Goal: Transaction & Acquisition: Purchase product/service

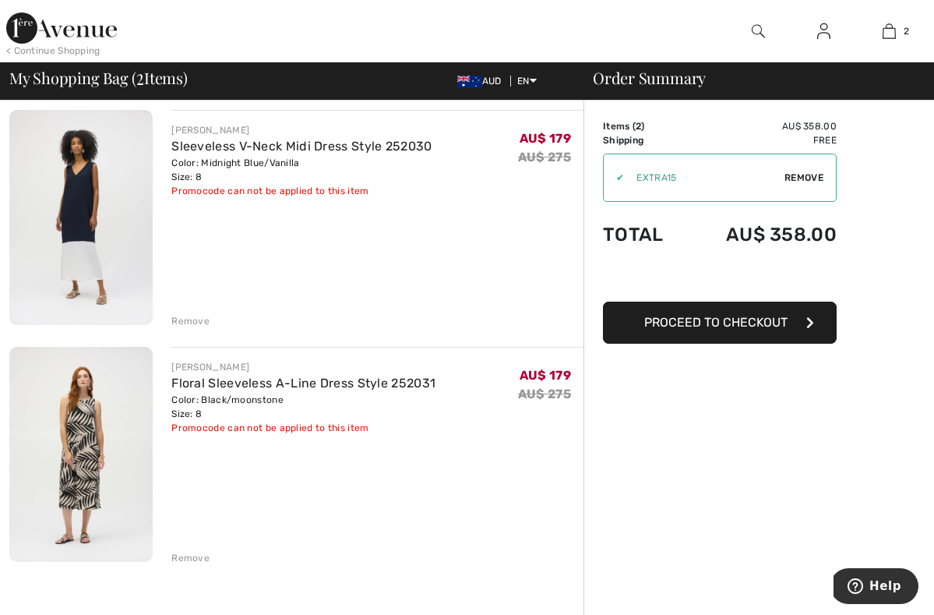
scroll to position [123, 0]
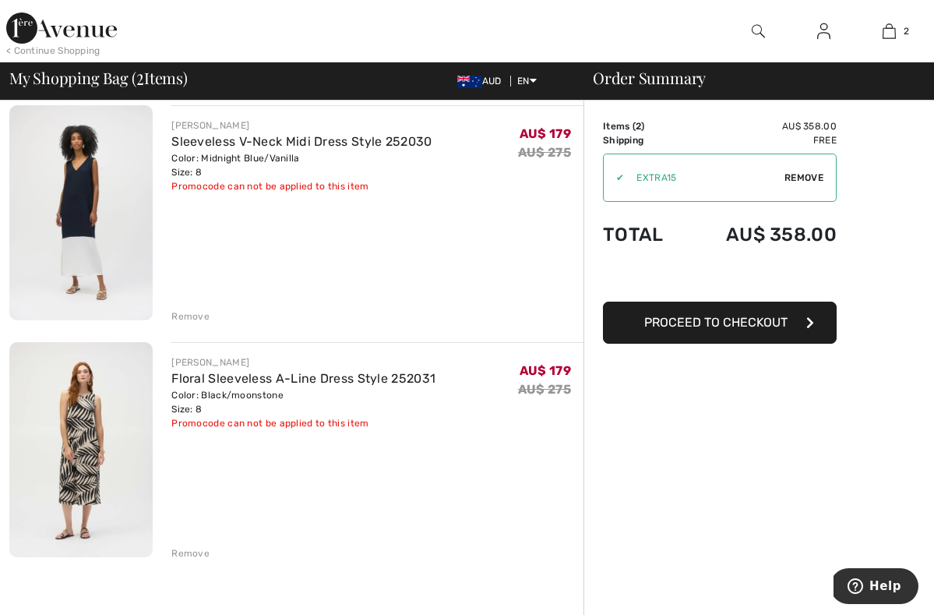
click at [190, 315] on div "Remove" at bounding box center [190, 316] width 38 height 14
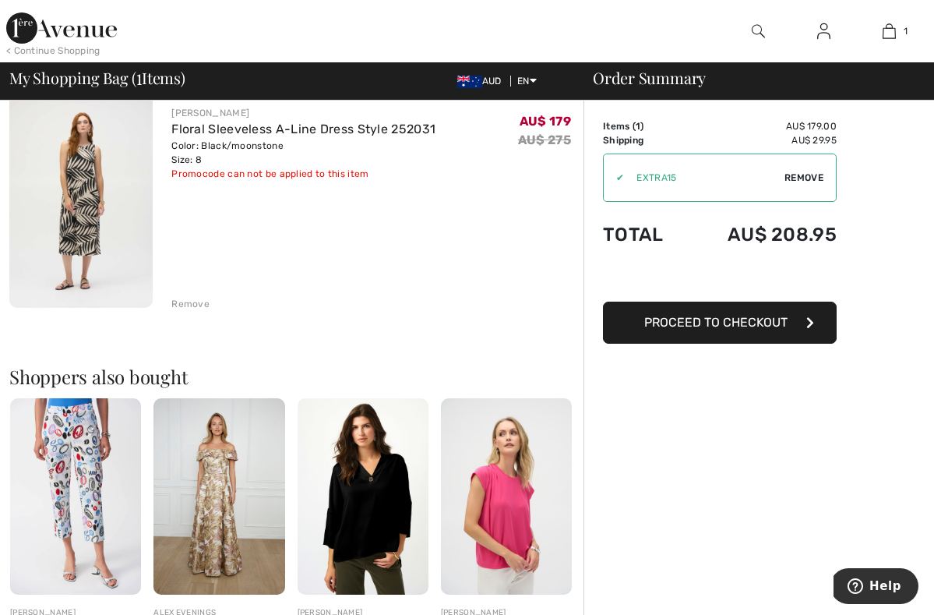
click at [88, 221] on img at bounding box center [80, 200] width 143 height 215
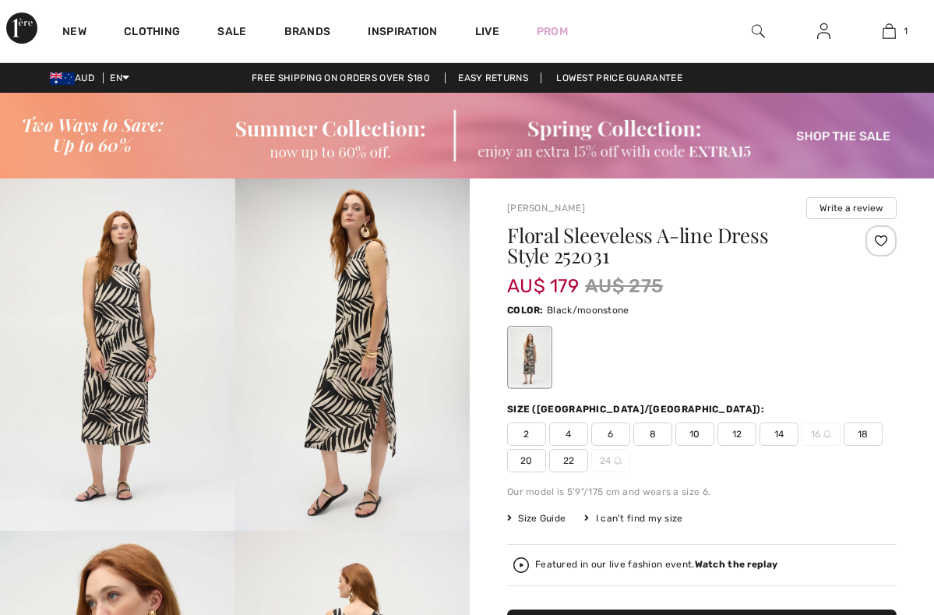
checkbox input "true"
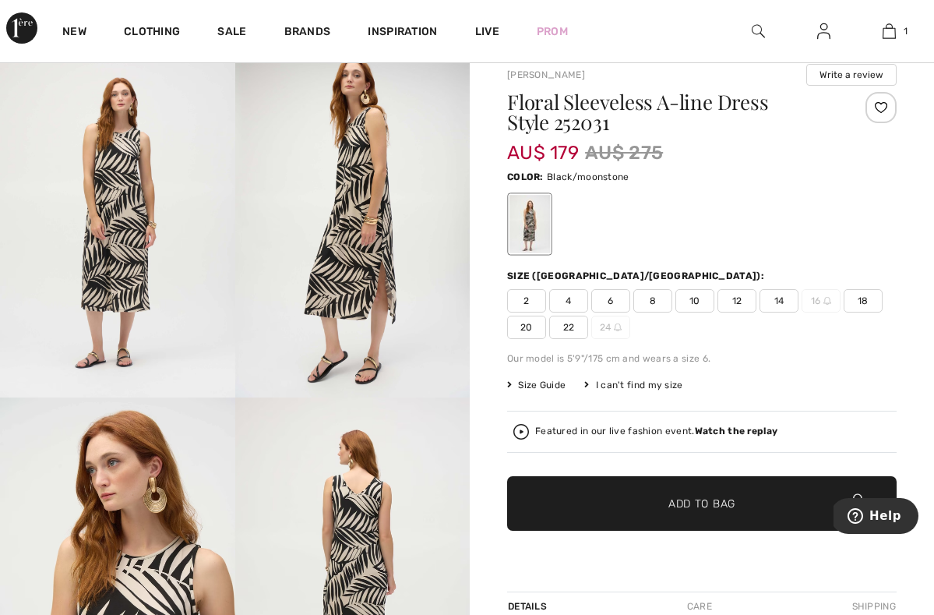
scroll to position [111, 0]
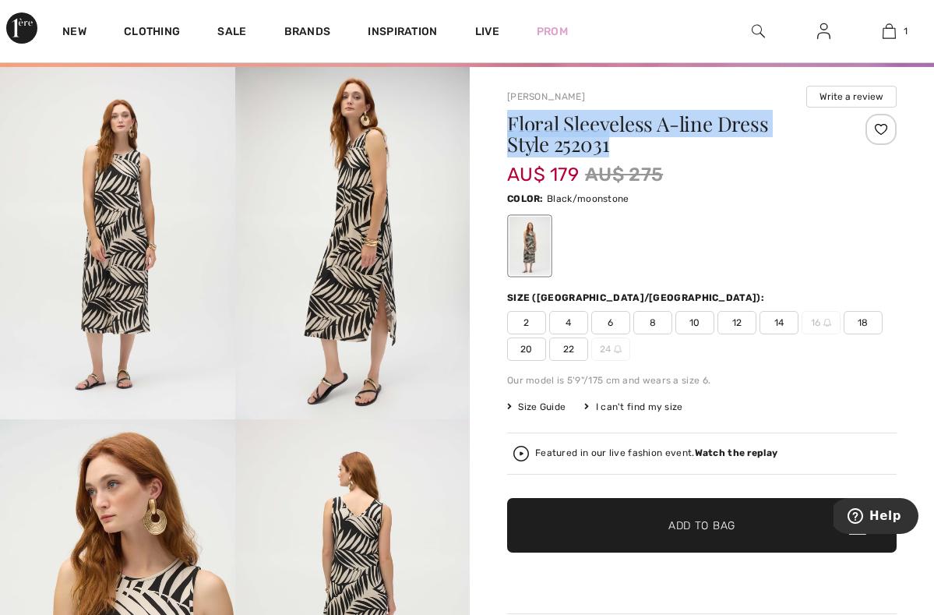
drag, startPoint x: 582, startPoint y: 146, endPoint x: 496, endPoint y: 129, distance: 88.2
click at [496, 129] on div "[PERSON_NAME] Write a review Floral Sleeveless A-line Dress Style 252031 AU$ 17…" at bounding box center [702, 605] width 465 height 1076
copy h1 "Floral Sleeveless A-line Dress Style 252031"
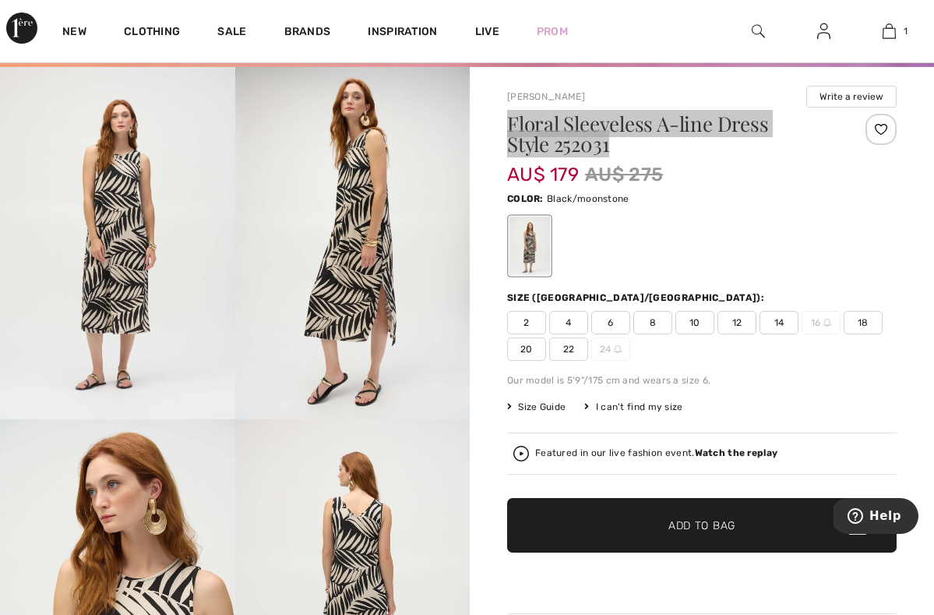
click at [889, 509] on span "Help" at bounding box center [886, 516] width 32 height 14
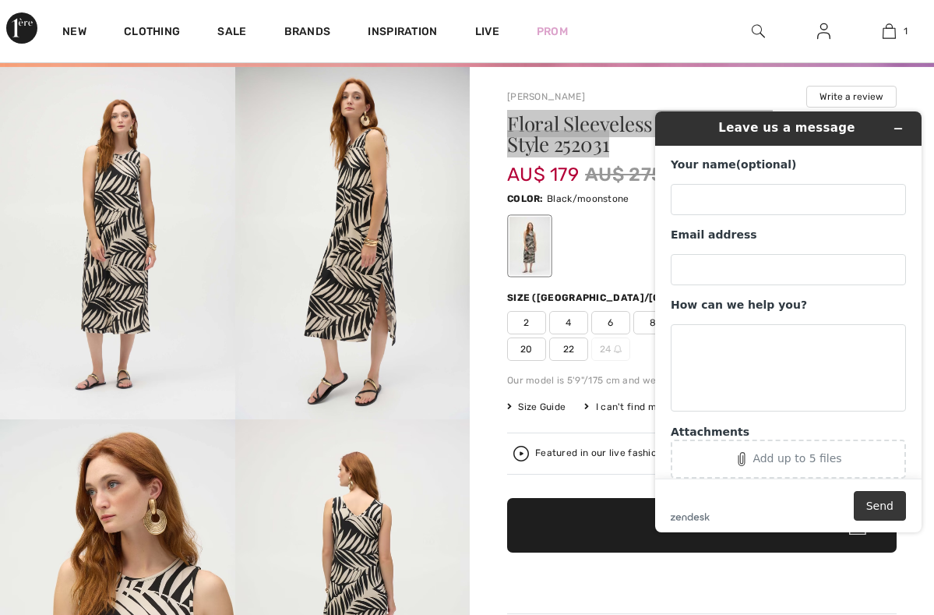
scroll to position [0, 0]
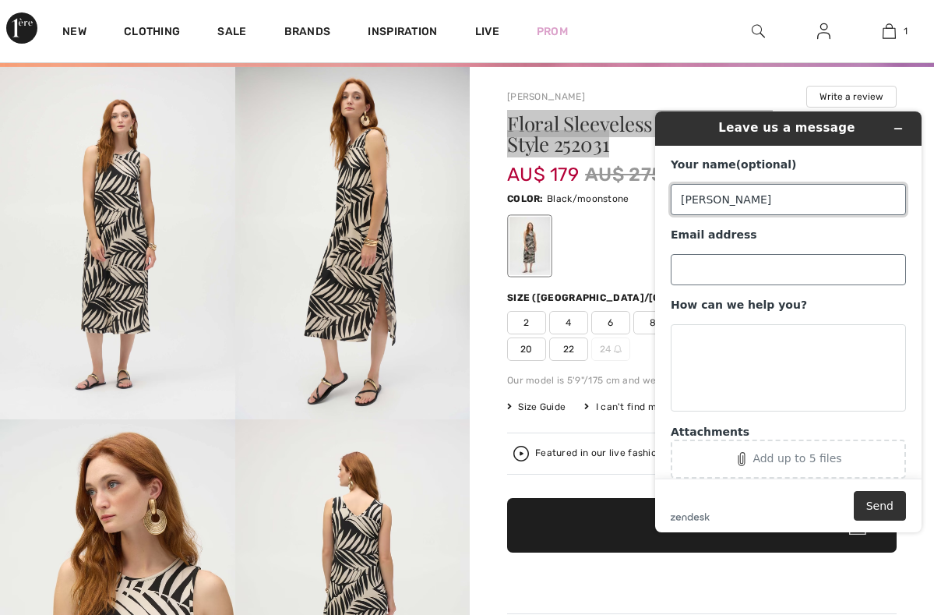
type input "[PERSON_NAME]"
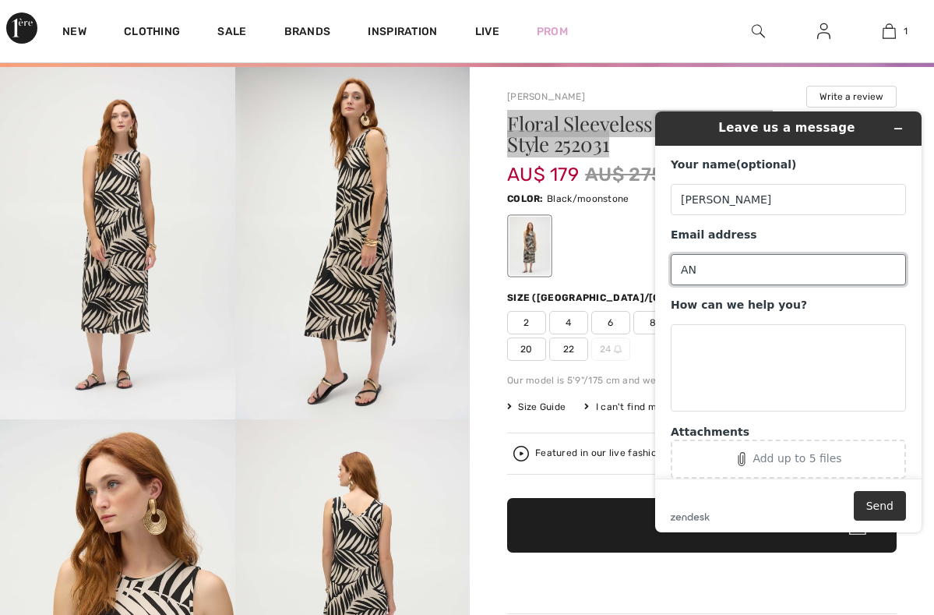
type input "A"
type input "[PERSON_NAME][EMAIL_ADDRESS][PERSON_NAME][DOMAIN_NAME]"
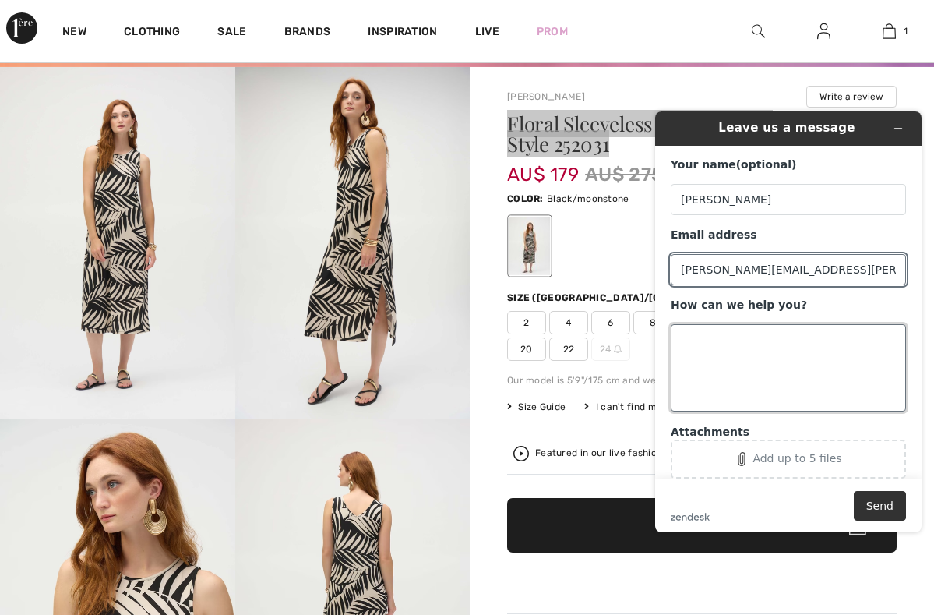
click at [731, 368] on textarea "How can we help you?" at bounding box center [788, 367] width 235 height 87
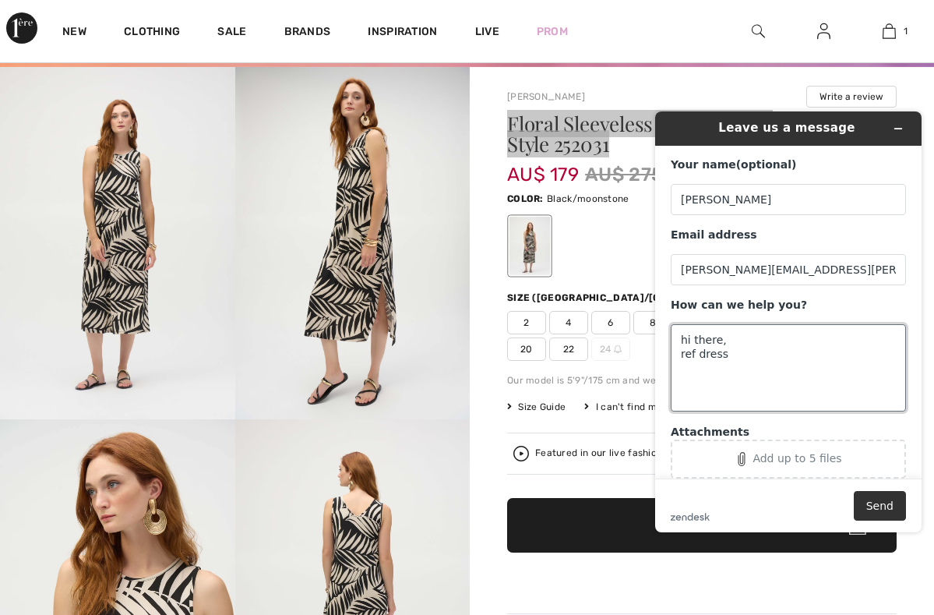
paste textarea "Floral Sleeveless A-line Dress Style 252031"
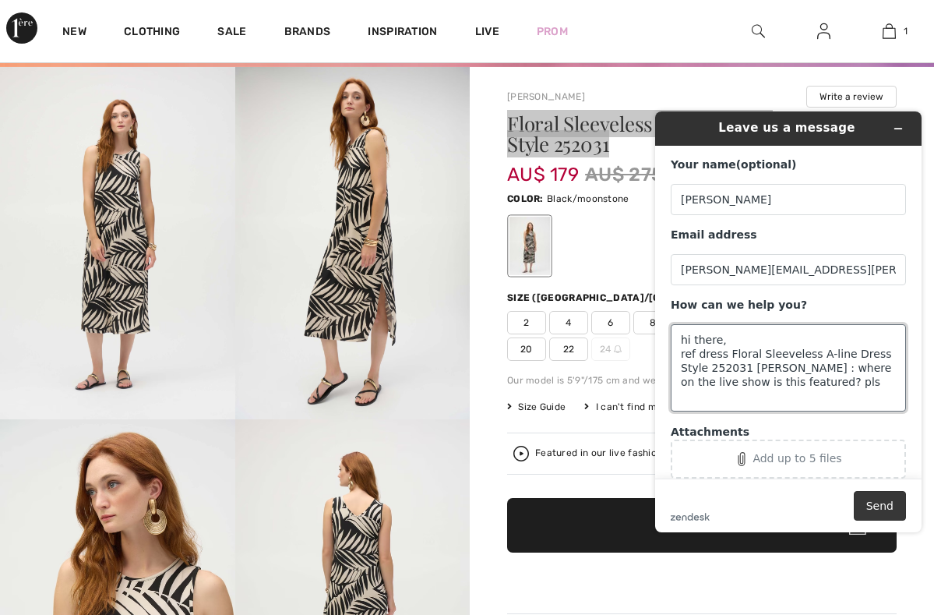
type textarea "hi there, ref dress Floral Sleeveless A-line Dress Style 252031 [PERSON_NAME] :…"
click at [889, 505] on button "Send" at bounding box center [880, 506] width 52 height 30
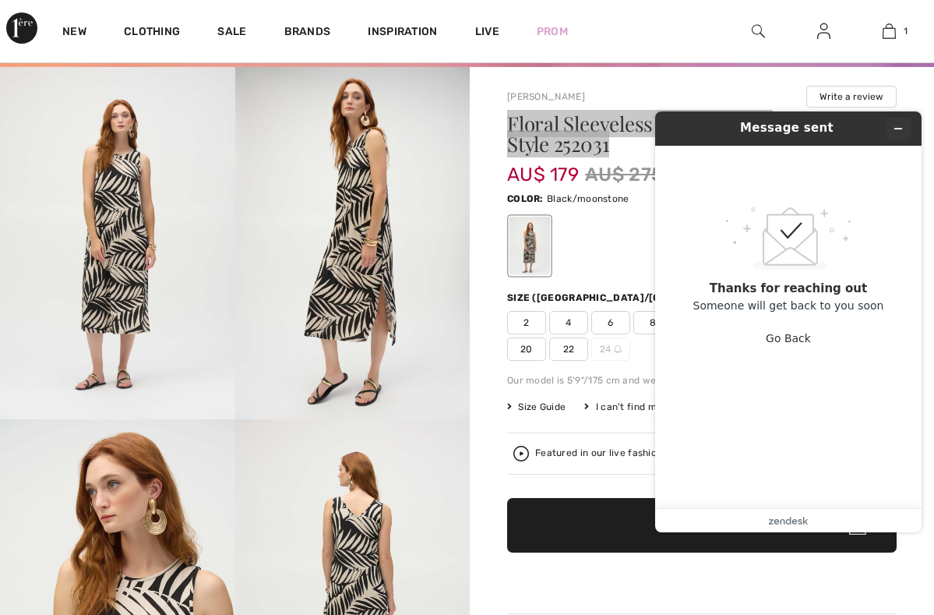
click at [901, 126] on icon "Minimize widget" at bounding box center [898, 128] width 11 height 11
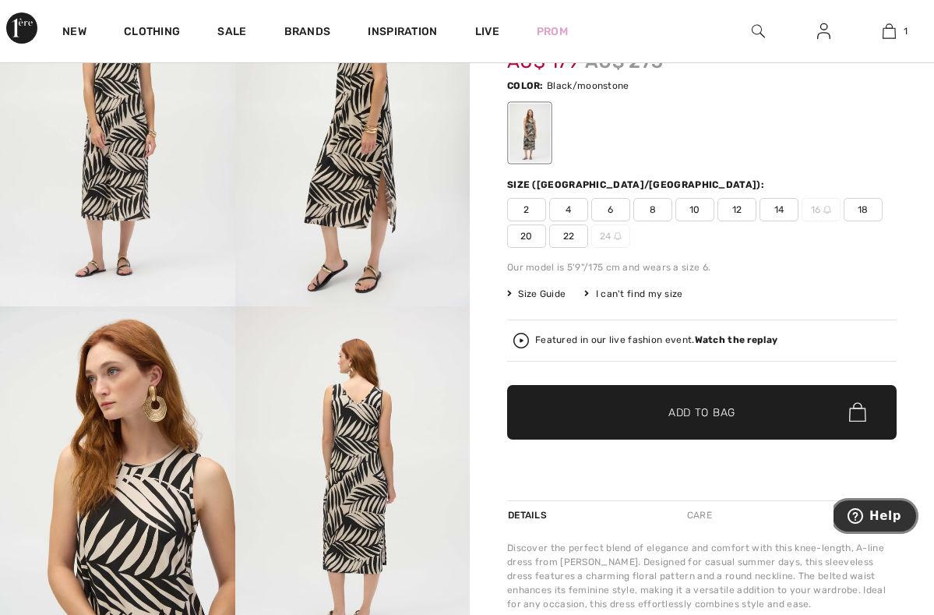
scroll to position [228, 0]
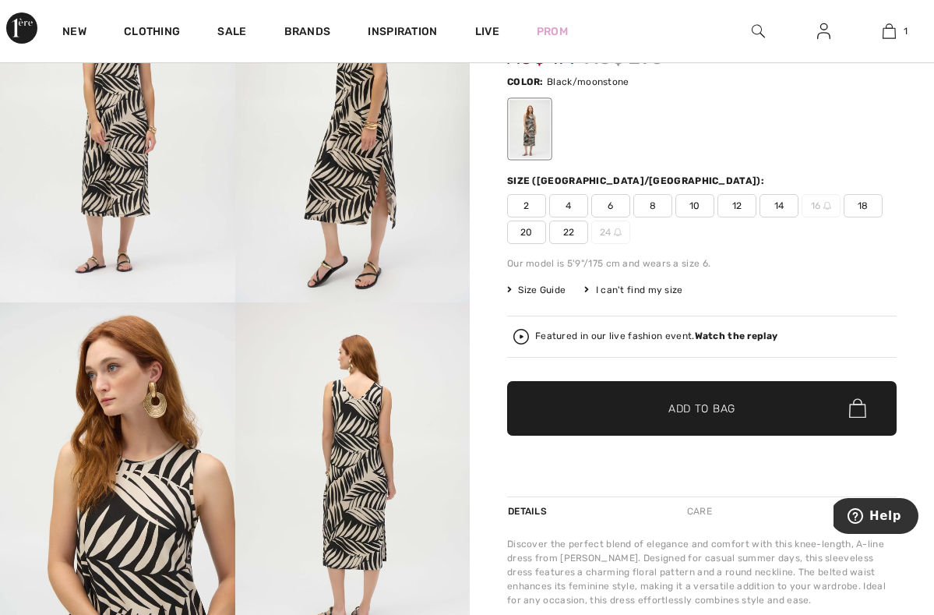
click at [653, 205] on span "8" at bounding box center [653, 205] width 39 height 23
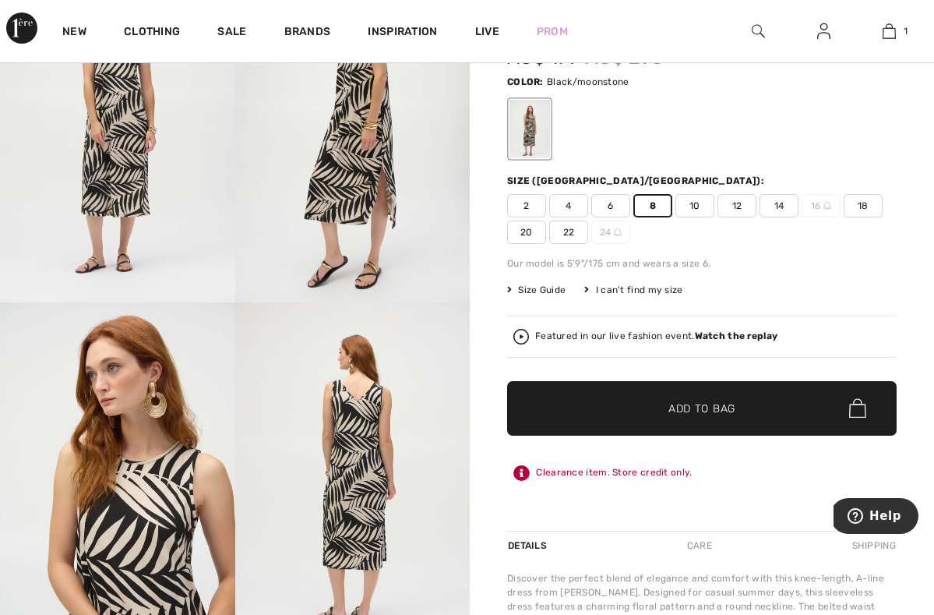
click at [748, 335] on strong "Watch the replay" at bounding box center [736, 335] width 83 height 11
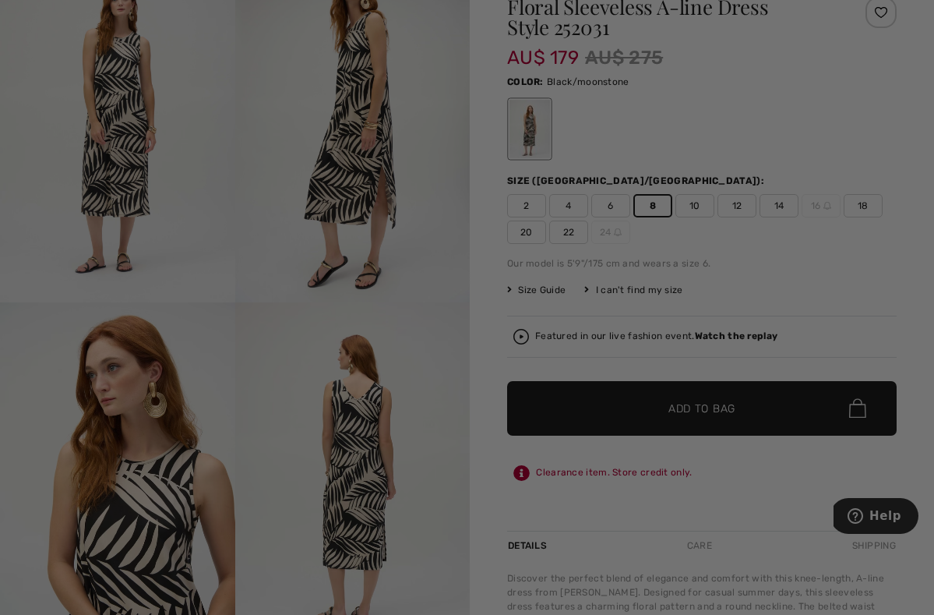
scroll to position [0, 0]
checkbox input "true"
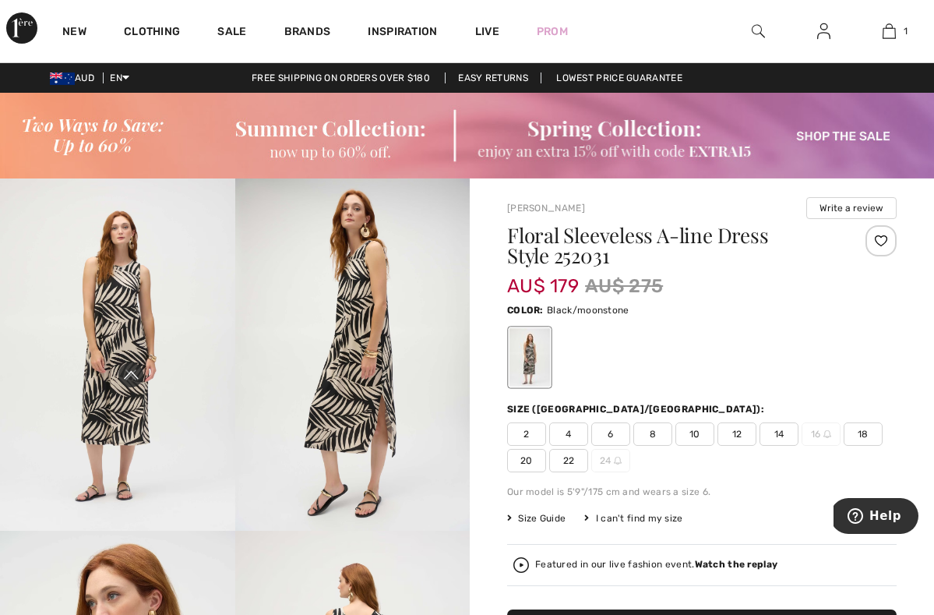
drag, startPoint x: 30, startPoint y: 369, endPoint x: 108, endPoint y: 380, distance: 77.8
click at [122, 369] on icon "Close live curation" at bounding box center [131, 375] width 19 height 19
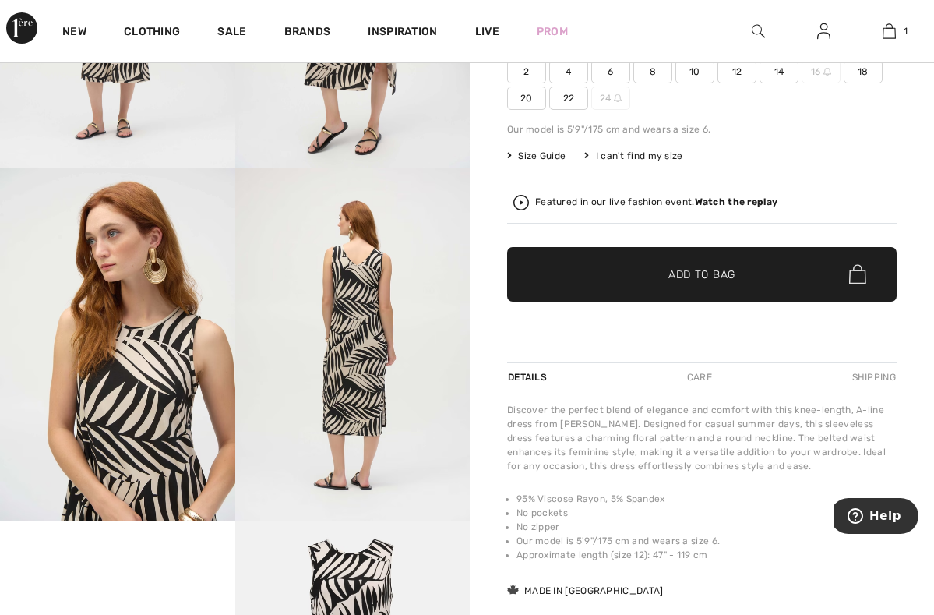
scroll to position [361, 0]
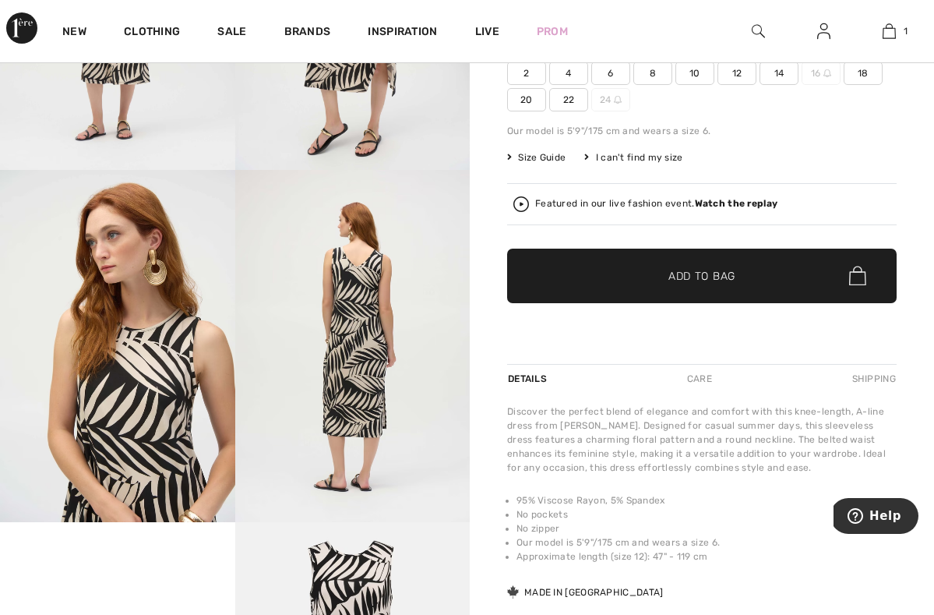
click at [607, 287] on span "✔ Added to Bag Add to Bag" at bounding box center [702, 276] width 390 height 55
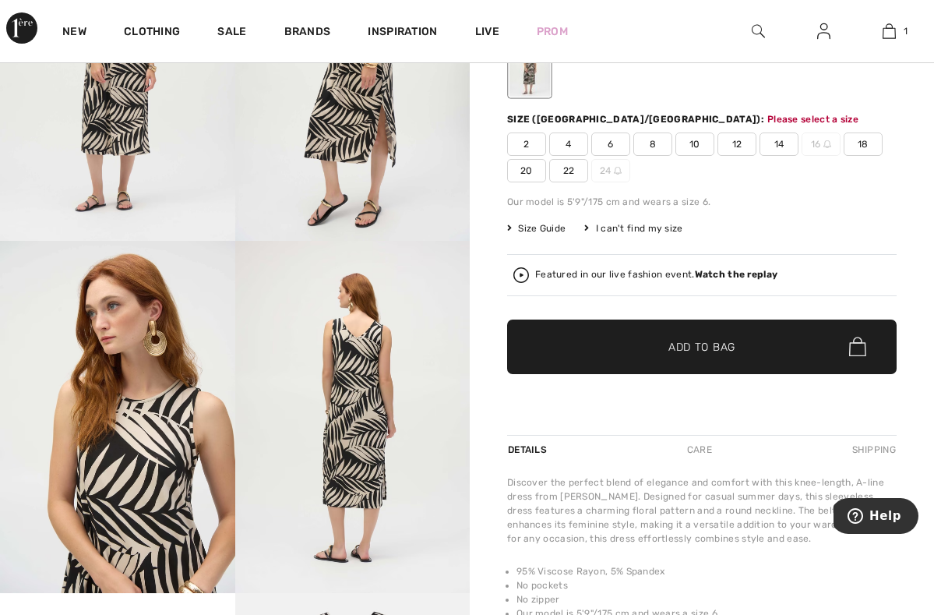
scroll to position [277, 0]
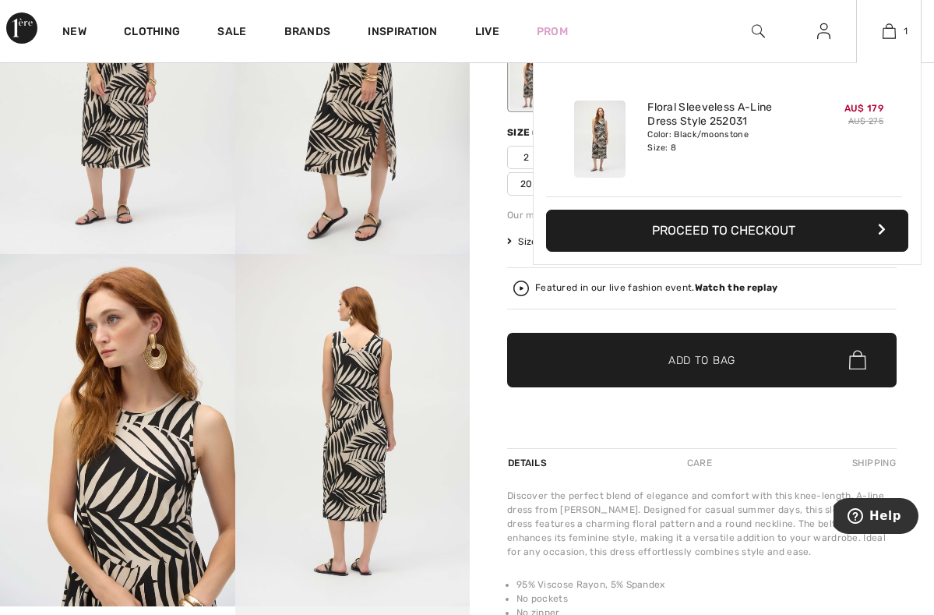
click at [719, 228] on button "Proceed to Checkout" at bounding box center [727, 231] width 362 height 42
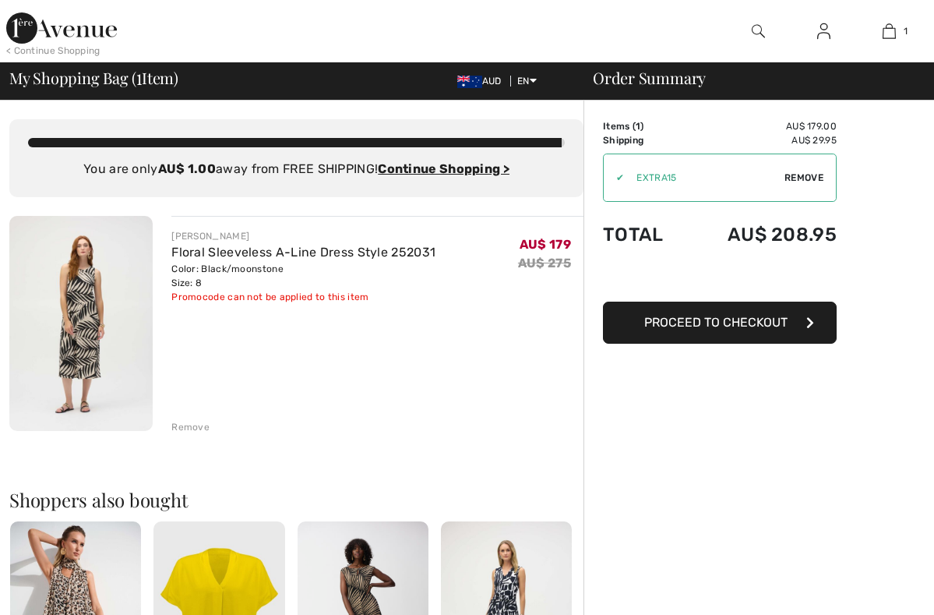
checkbox input "true"
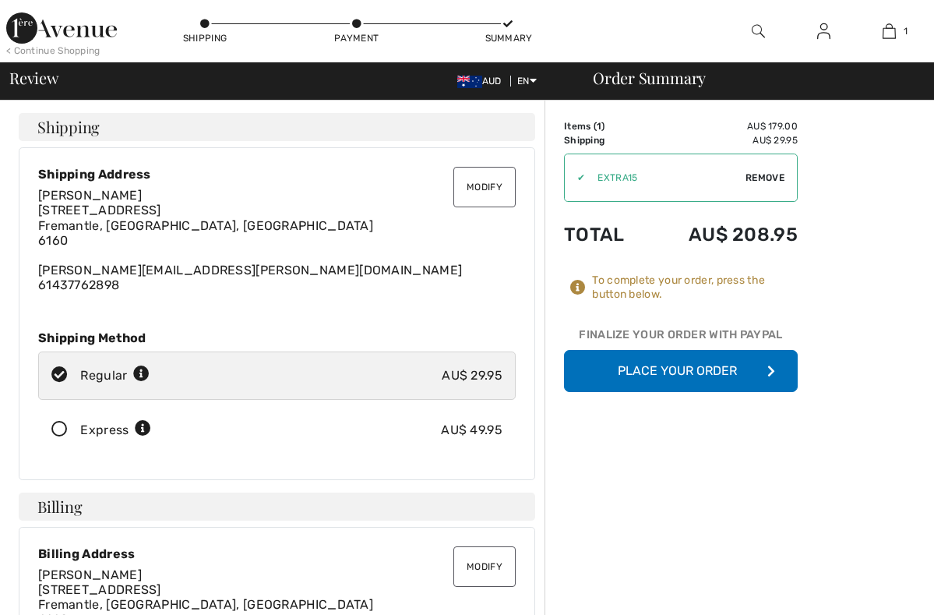
checkbox input "true"
click at [694, 376] on button "Place Your Order" at bounding box center [681, 371] width 234 height 42
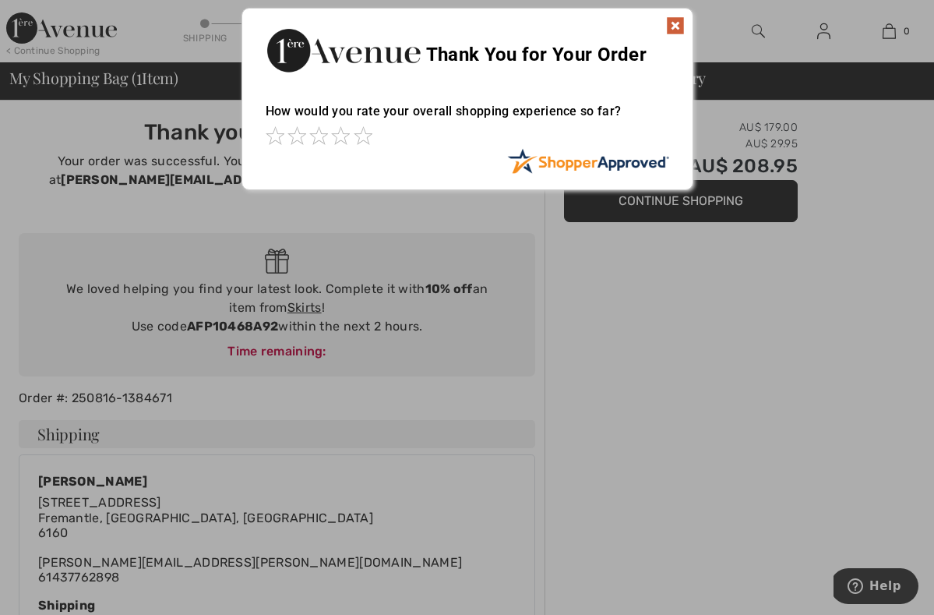
click at [674, 22] on img at bounding box center [675, 25] width 19 height 19
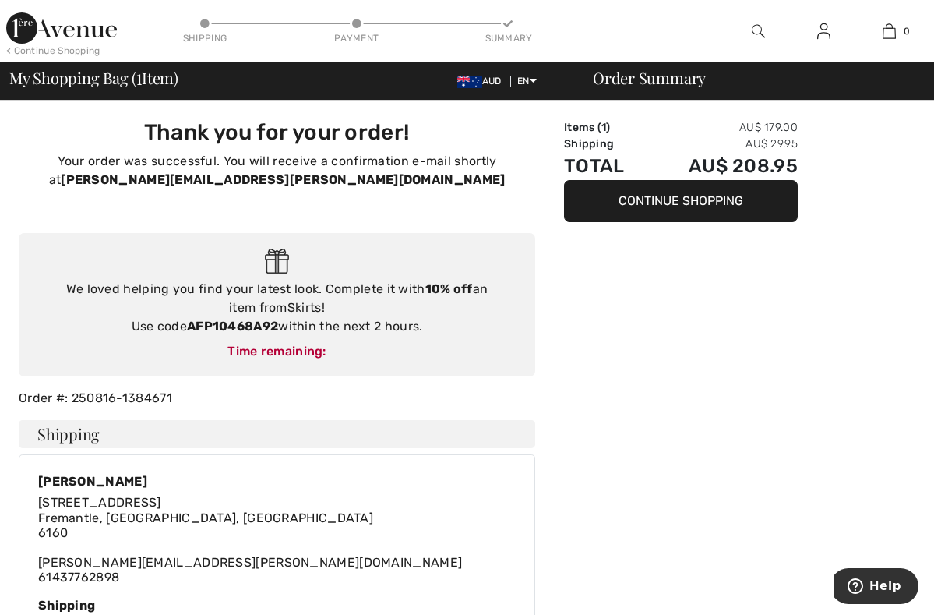
click at [868, 582] on span "Help" at bounding box center [859, 586] width 22 height 16
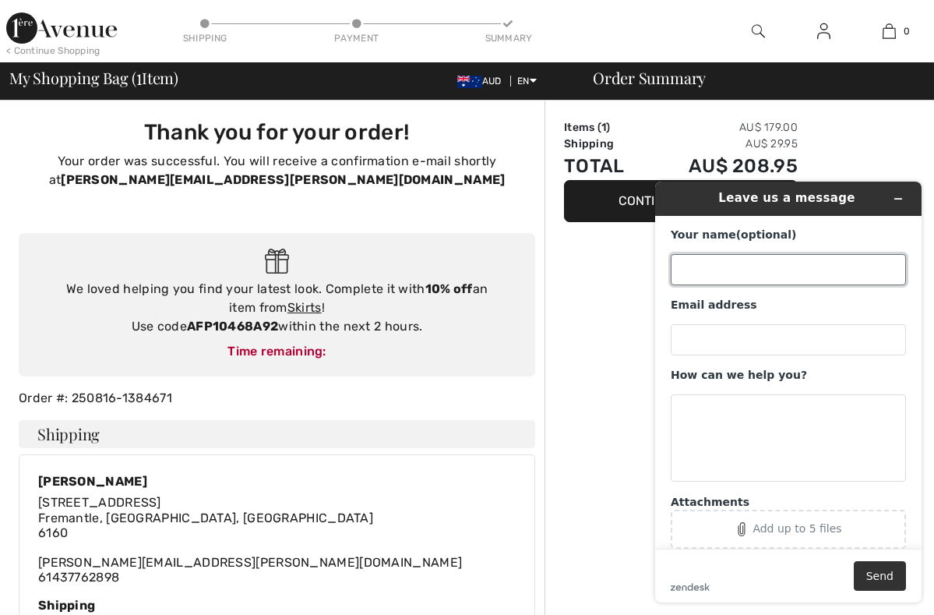
type input "n"
type input "[PERSON_NAME]"
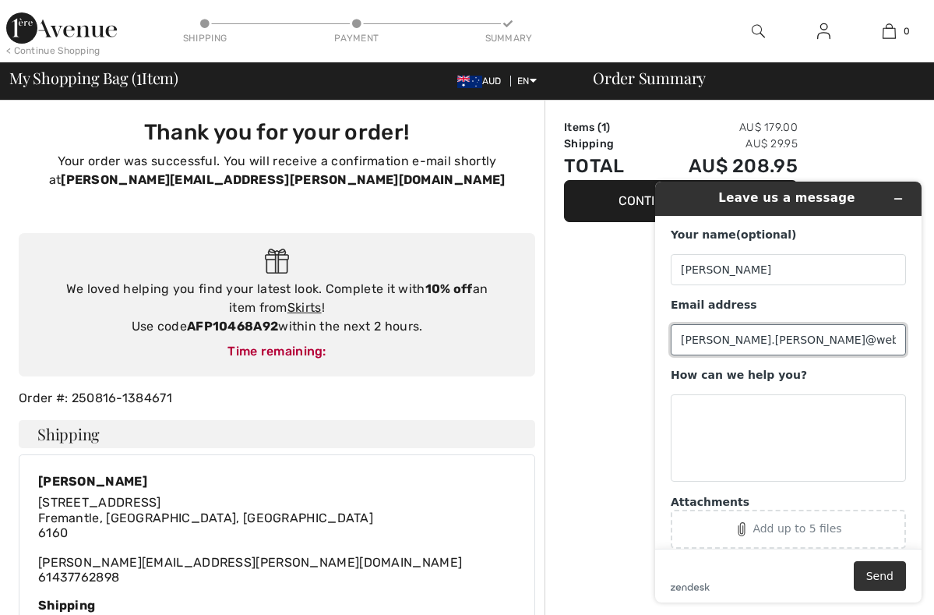
click at [774, 339] on input "[PERSON_NAME].[PERSON_NAME]@web.e" at bounding box center [788, 339] width 235 height 31
type input "[PERSON_NAME][EMAIL_ADDRESS][PERSON_NAME][DOMAIN_NAME]"
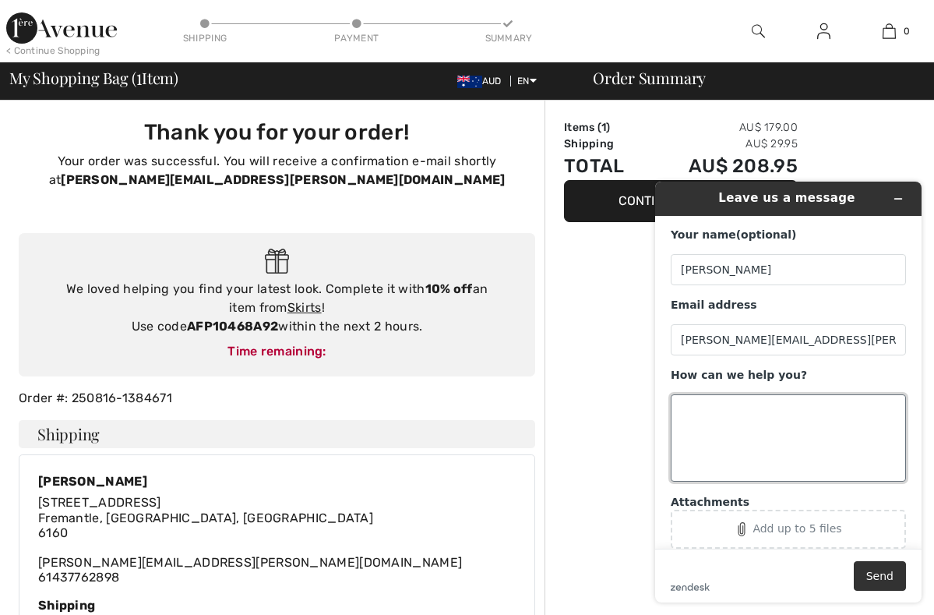
click at [758, 409] on textarea "How can we help you?" at bounding box center [788, 437] width 235 height 87
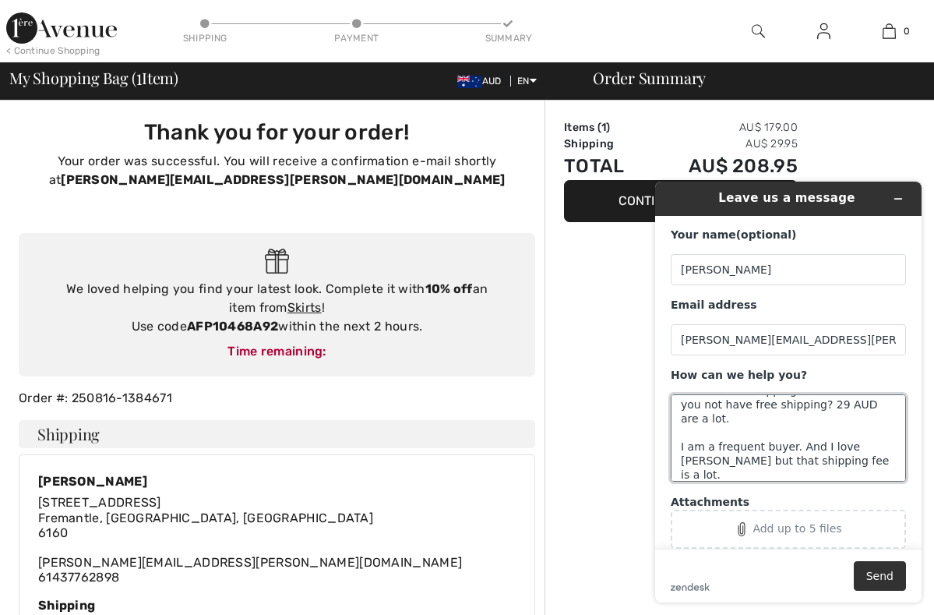
scroll to position [48, 0]
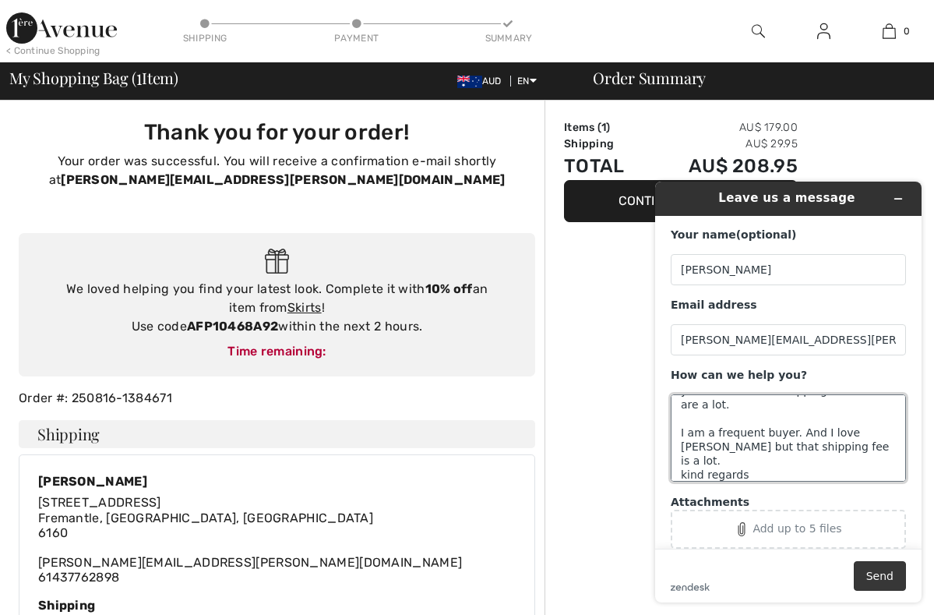
type textarea "hi there, just placed an order but noticed that shipping was 29 AUD. Did you no…"
click at [871, 574] on button "Send" at bounding box center [880, 576] width 52 height 30
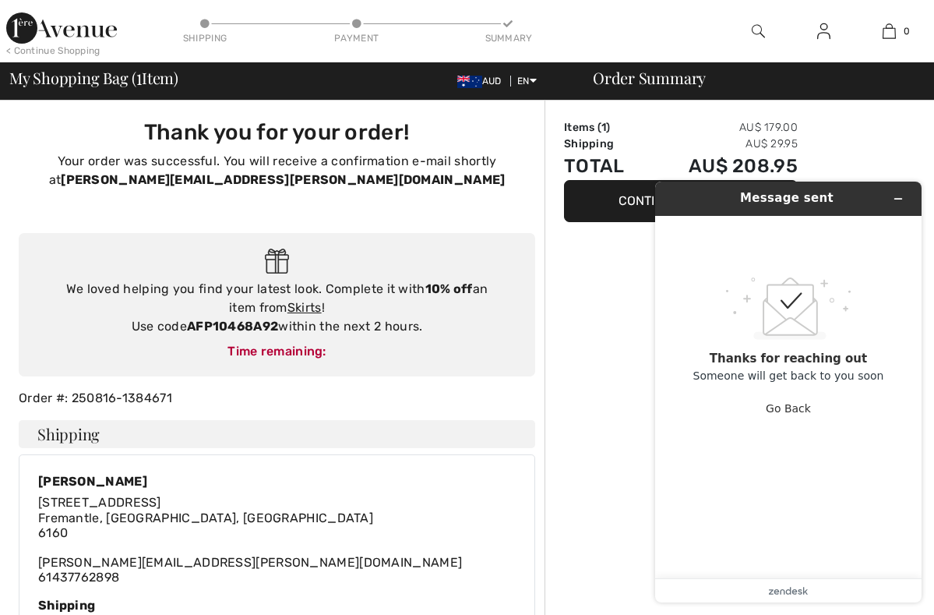
scroll to position [0, 0]
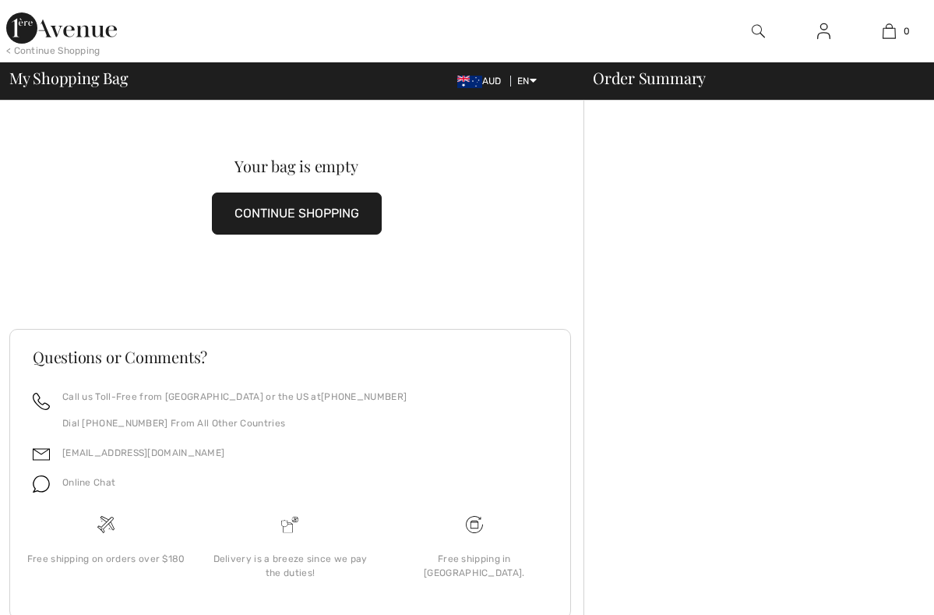
checkbox input "true"
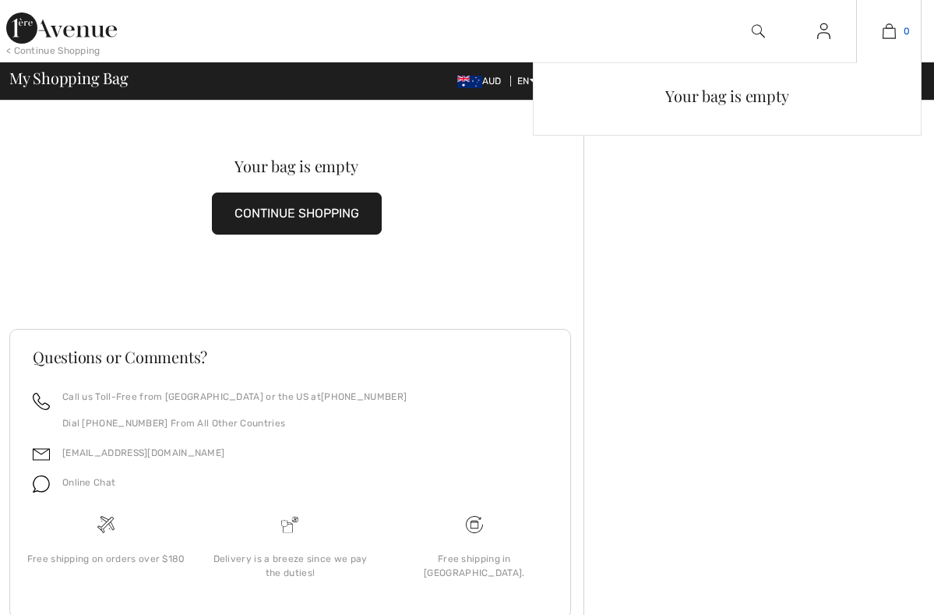
click at [895, 32] on img at bounding box center [889, 31] width 13 height 19
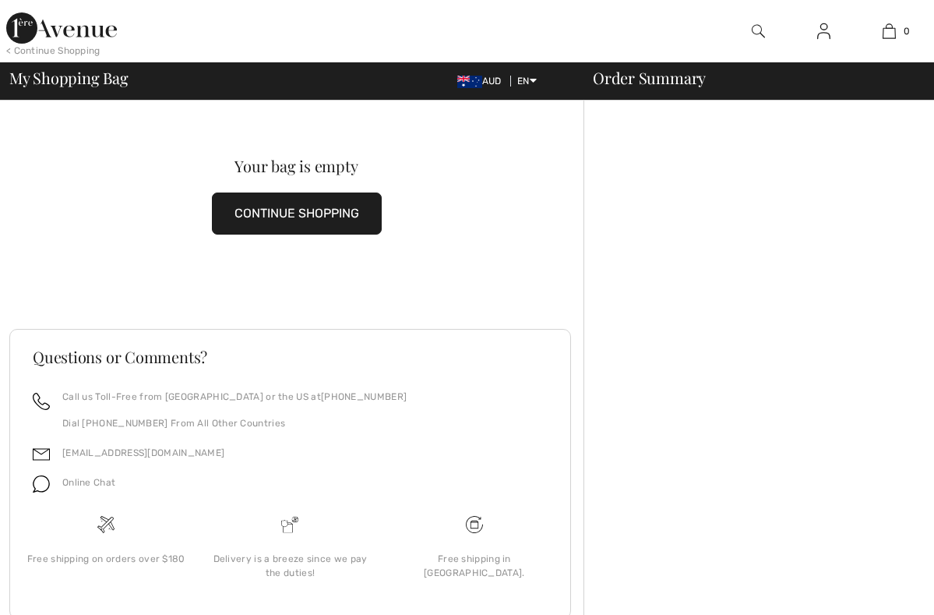
checkbox input "true"
click at [825, 37] on img at bounding box center [824, 31] width 13 height 19
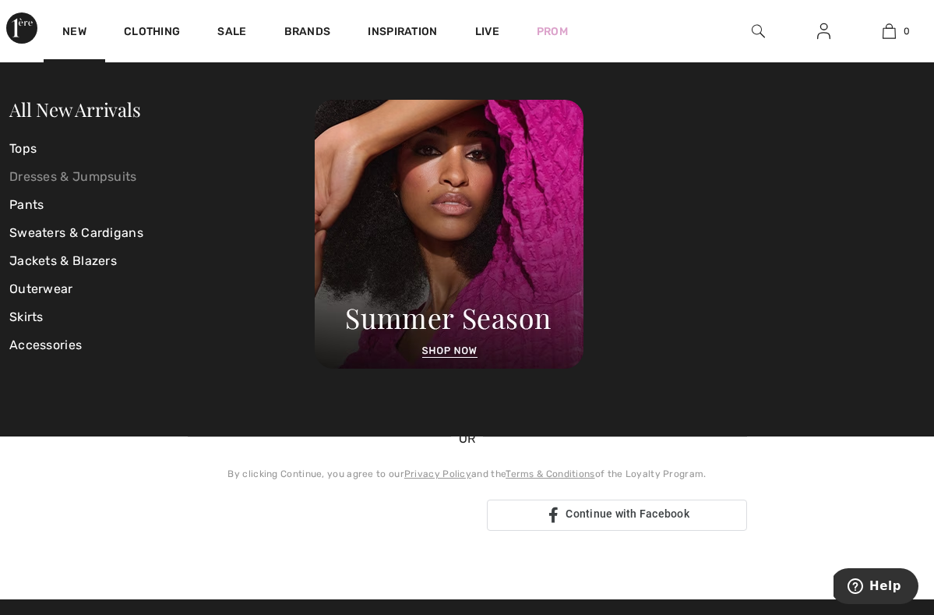
click at [260, 187] on link "Dresses & Jumpsuits" at bounding box center [162, 177] width 306 height 28
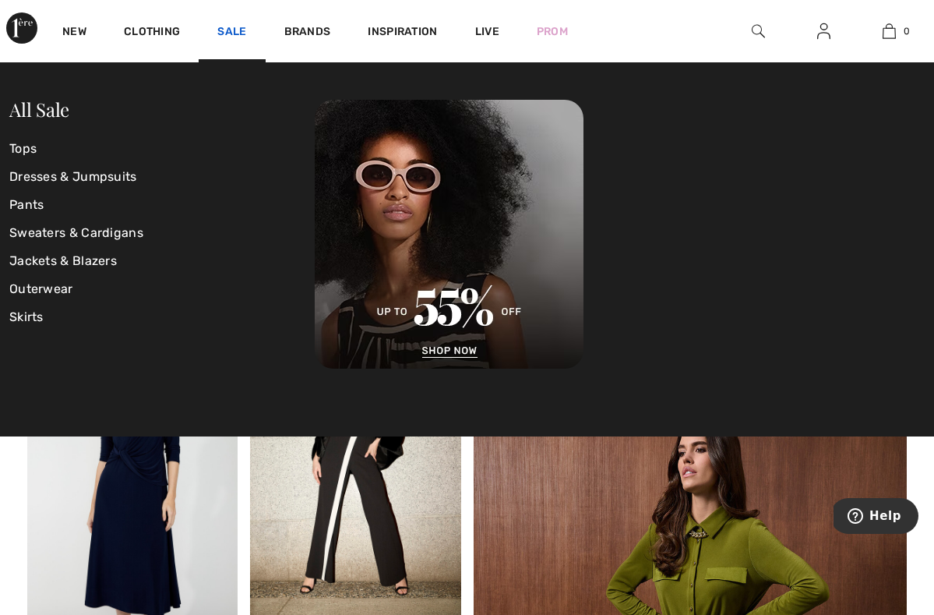
click at [233, 25] on link "Sale" at bounding box center [231, 33] width 29 height 16
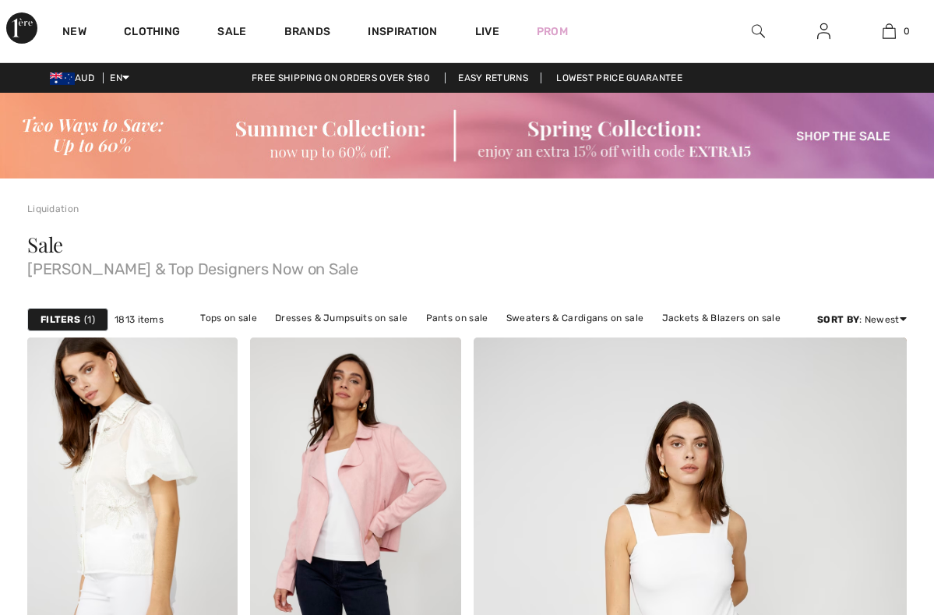
click at [761, 30] on img at bounding box center [758, 31] width 13 height 19
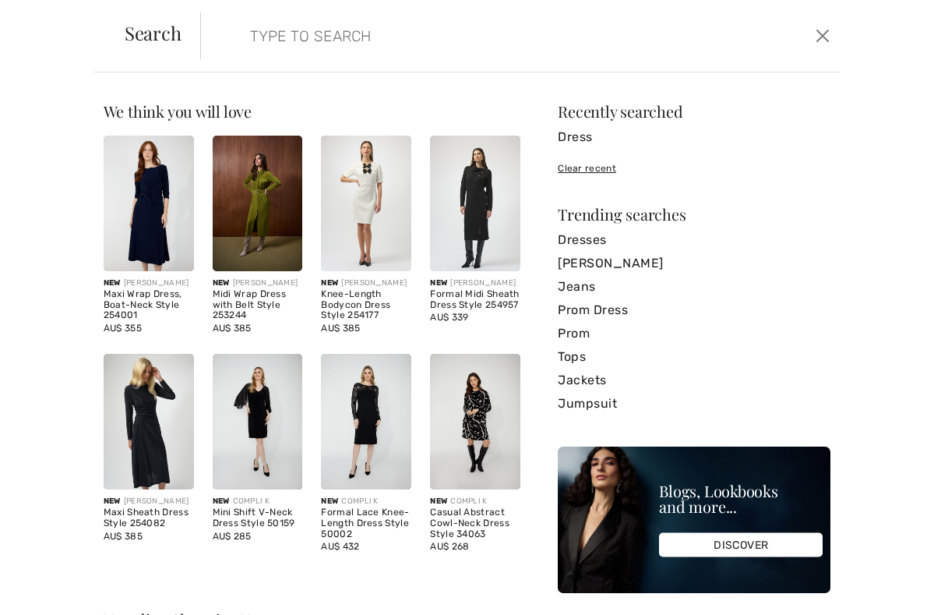
checkbox input "true"
click at [584, 137] on link "Dress" at bounding box center [694, 136] width 273 height 23
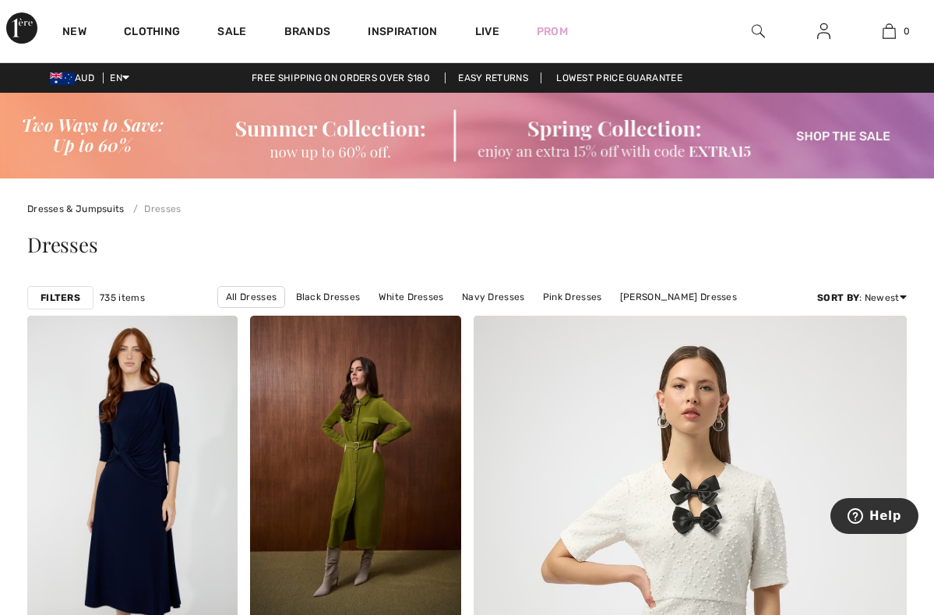
click at [752, 34] on img at bounding box center [758, 31] width 13 height 19
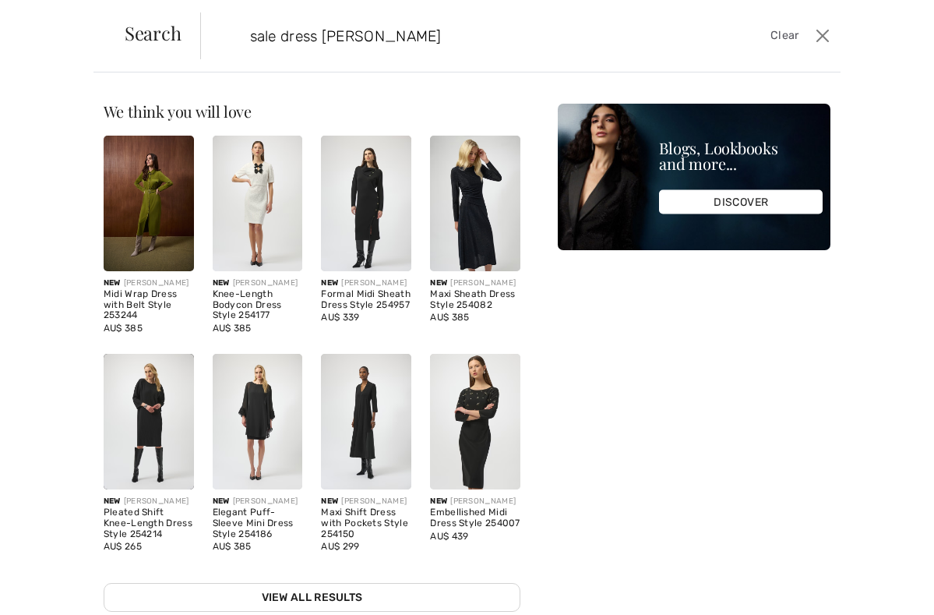
type input "sale dress [PERSON_NAME]"
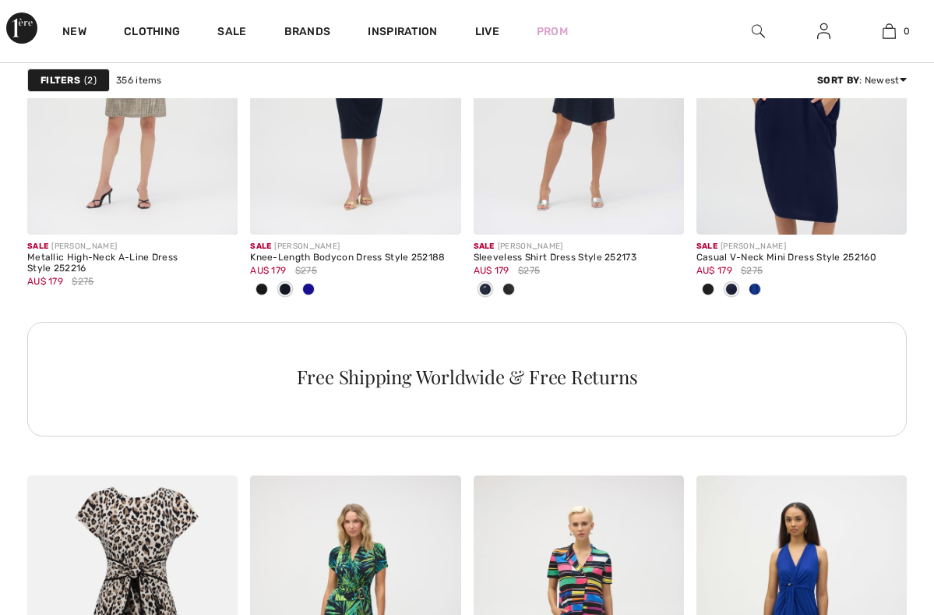
checkbox input "true"
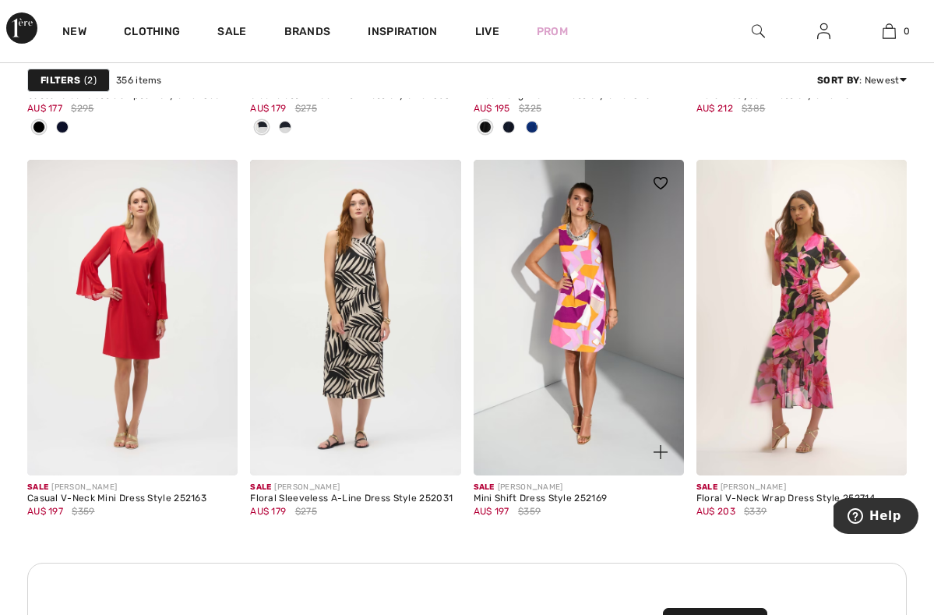
scroll to position [2749, 0]
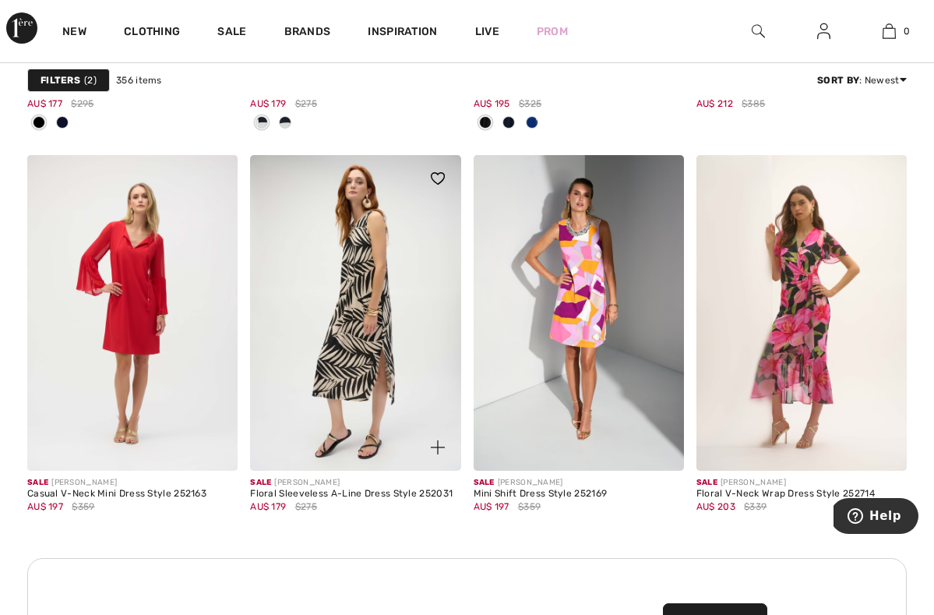
click at [337, 358] on img at bounding box center [355, 313] width 210 height 316
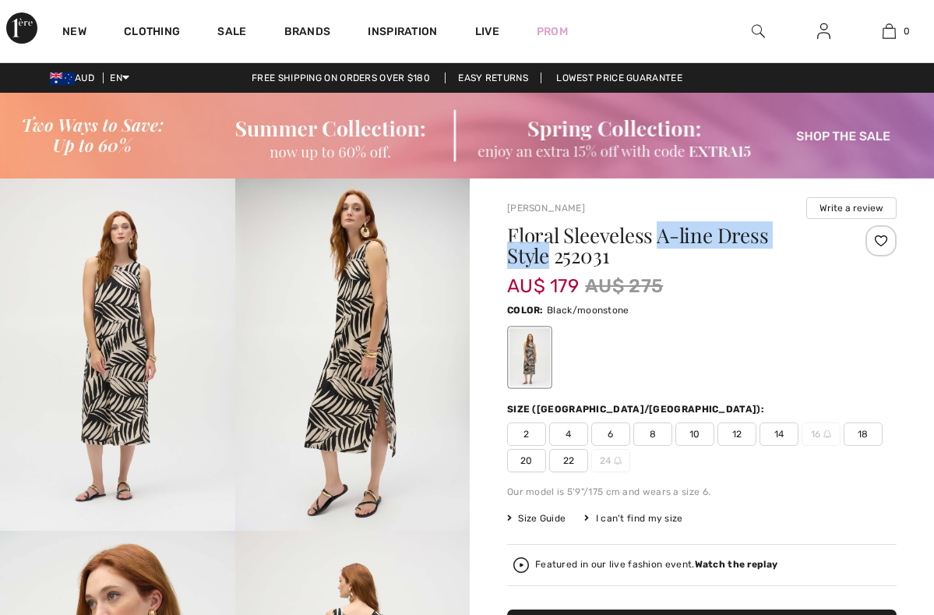
checkbox input "true"
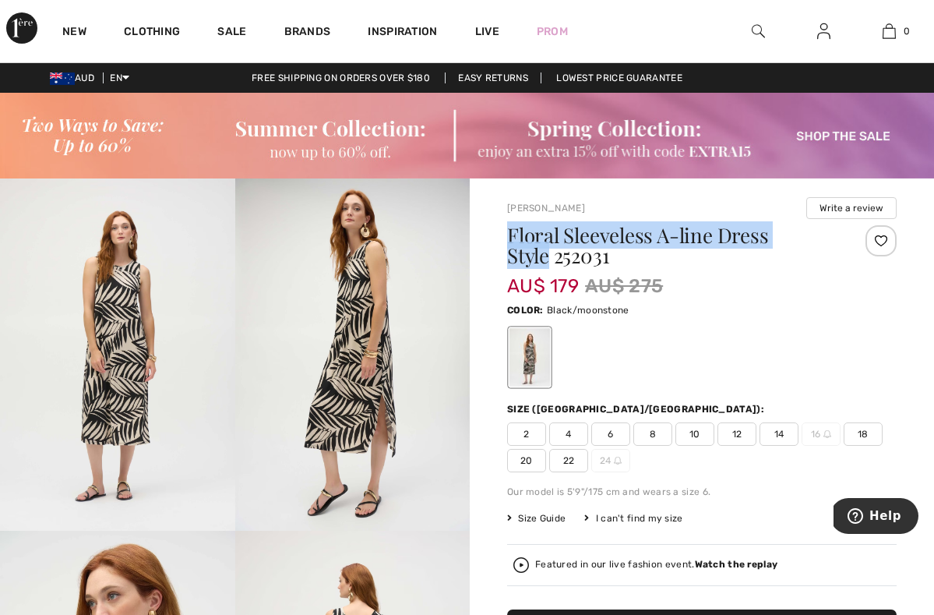
drag, startPoint x: 820, startPoint y: 233, endPoint x: 509, endPoint y: 240, distance: 311.0
click at [509, 240] on h1 "Floral Sleeveless A-line Dress Style 252031" at bounding box center [669, 245] width 325 height 41
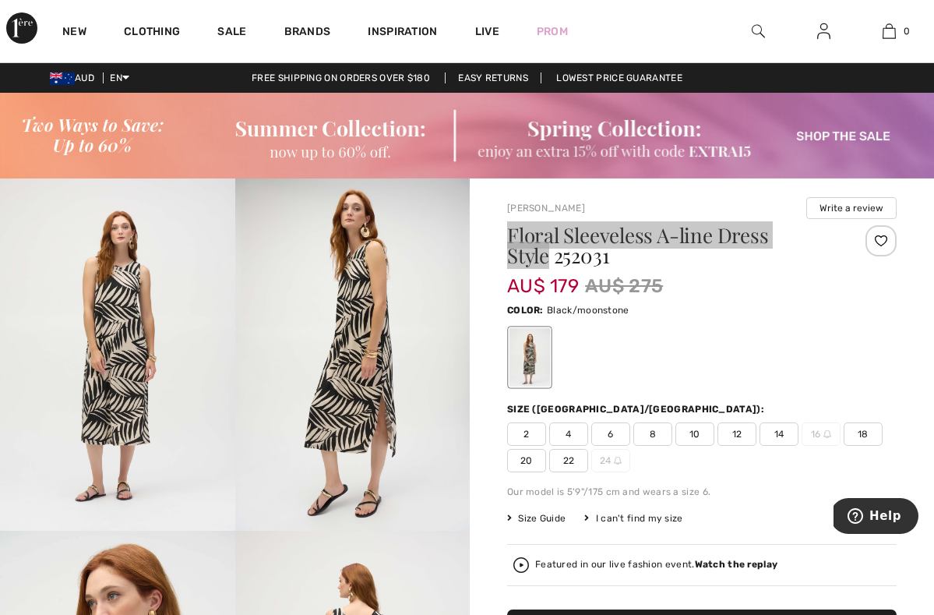
click at [886, 513] on span "Help" at bounding box center [886, 516] width 32 height 14
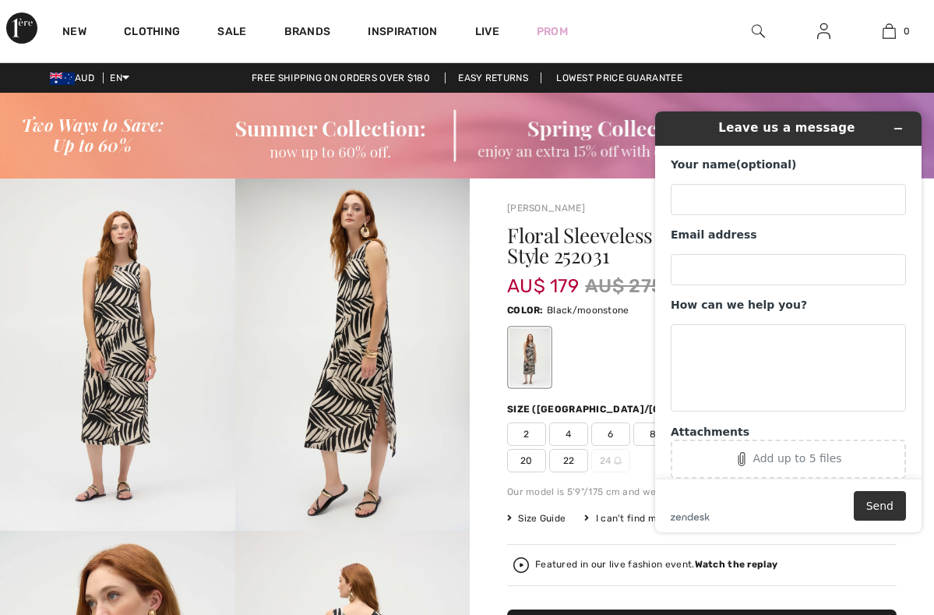
click at [610, 362] on div at bounding box center [702, 357] width 390 height 65
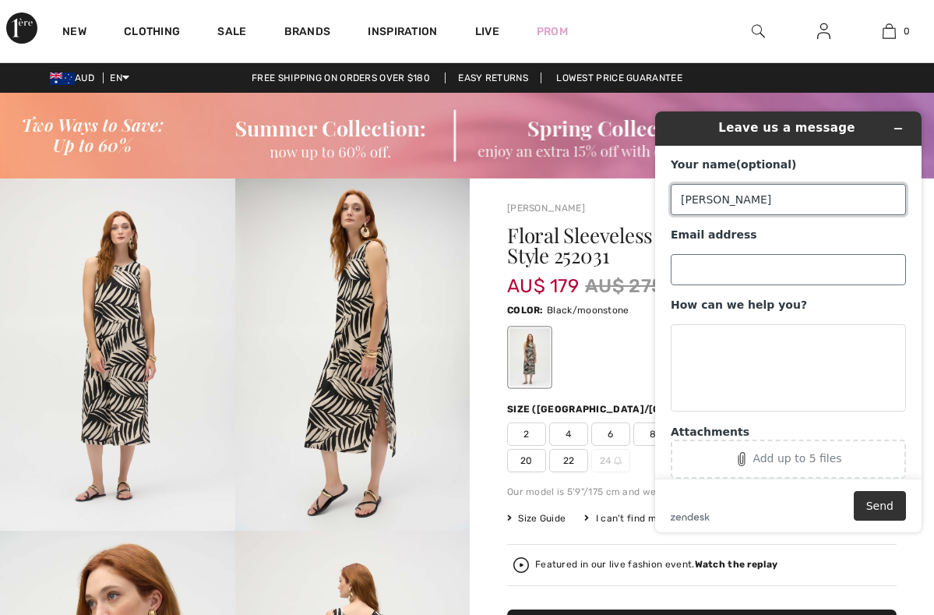
type input "[PERSON_NAME]"
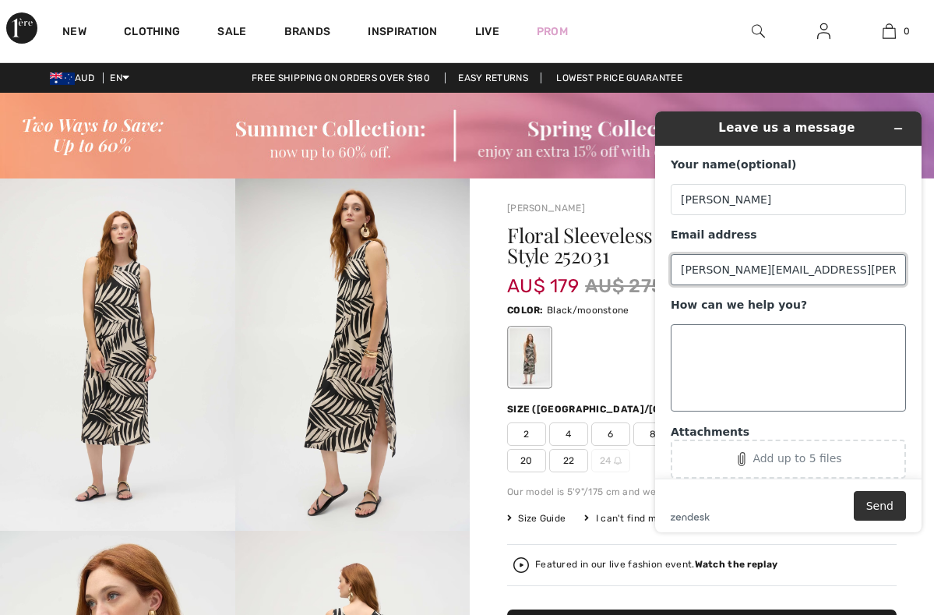
type input "[PERSON_NAME][EMAIL_ADDRESS][PERSON_NAME][DOMAIN_NAME]"
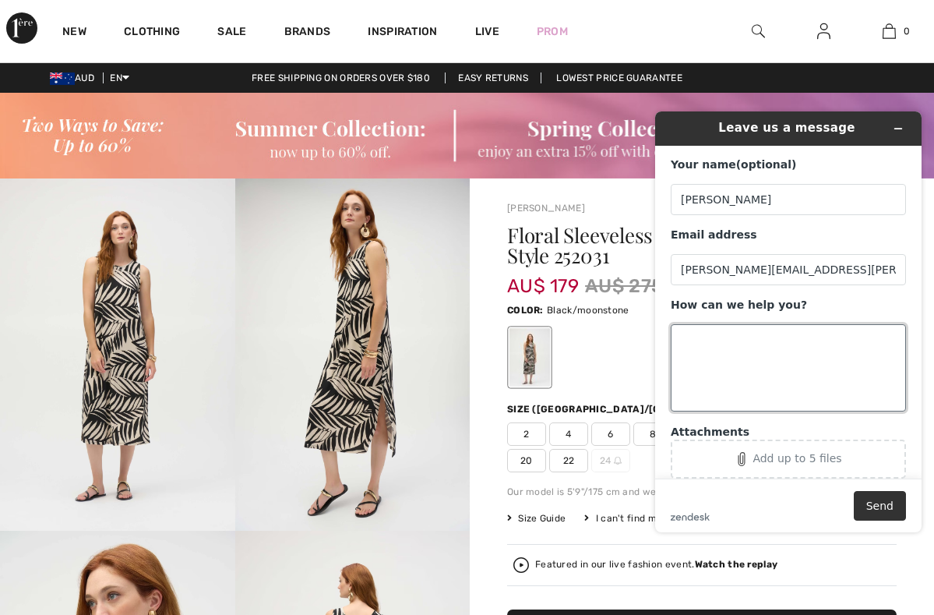
click at [701, 338] on textarea "How can we help you?" at bounding box center [788, 367] width 235 height 87
paste textarea "Floral Sleeveless A-line Dress Style"
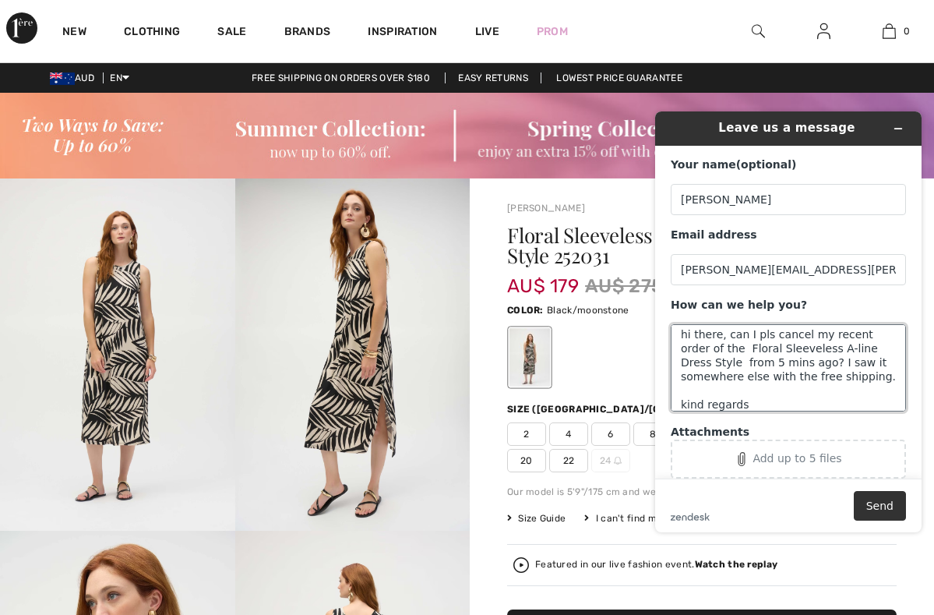
scroll to position [19, 0]
type textarea "hi there, can I pls cancel my recent order of the Floral Sleeveless A-line Dres…"
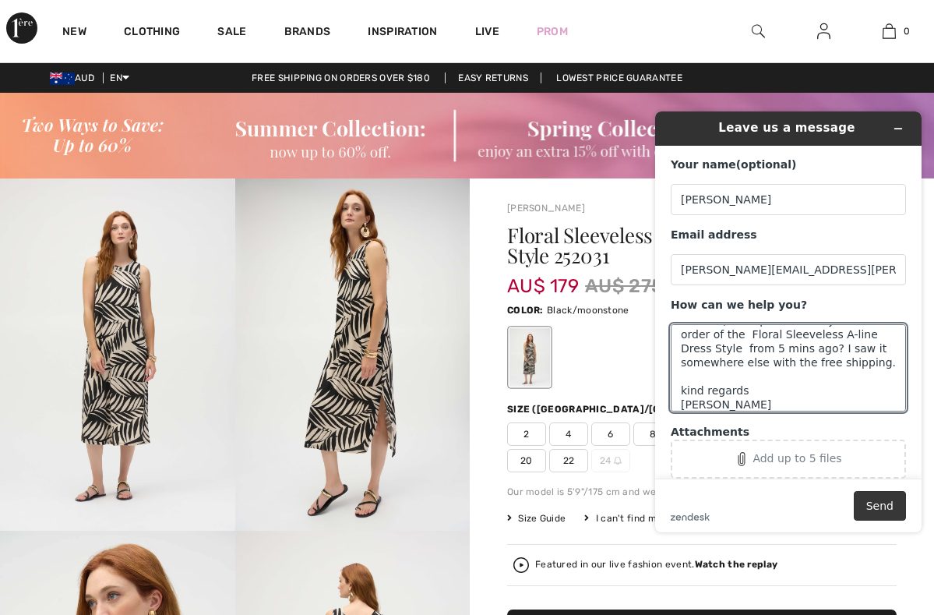
click at [878, 500] on button "Send" at bounding box center [880, 506] width 52 height 30
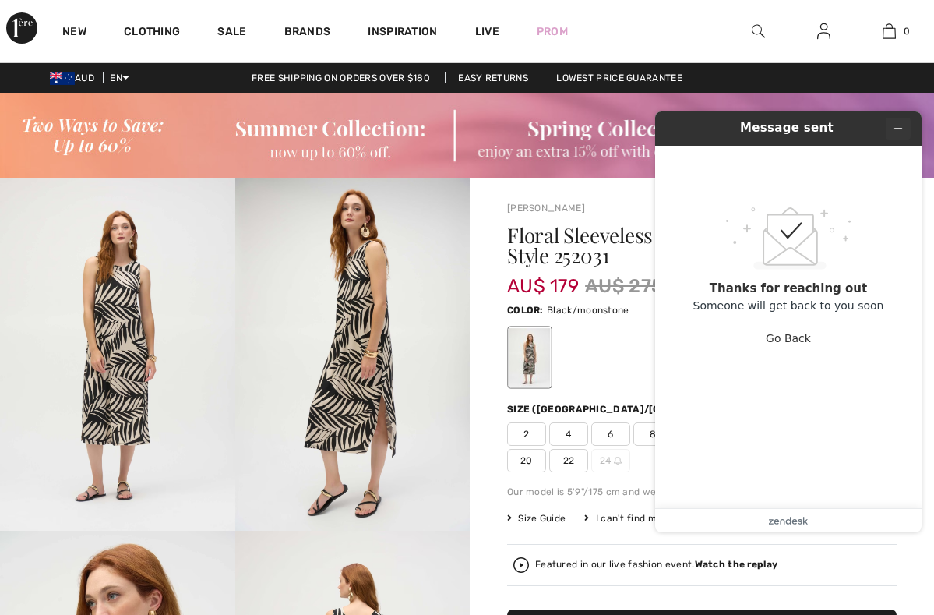
click at [910, 131] on button "Minimize widget" at bounding box center [898, 129] width 25 height 22
